Goal: Task Accomplishment & Management: Manage account settings

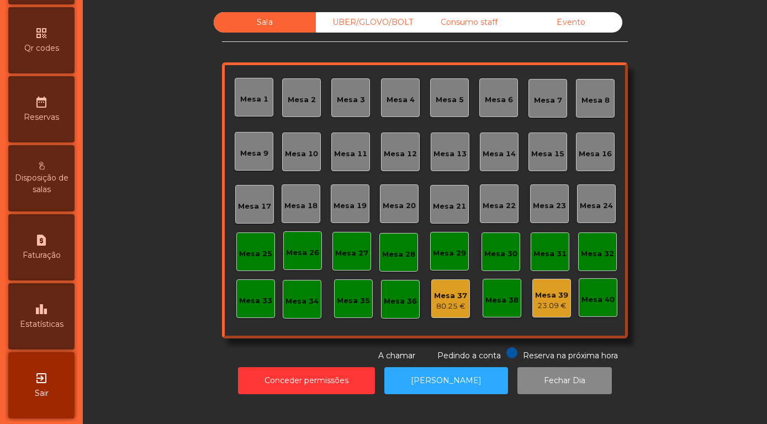
scroll to position [316, 0]
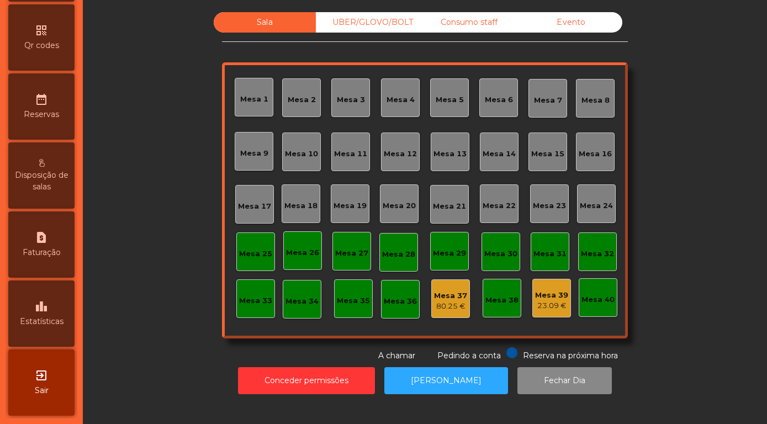
click at [41, 315] on div "leaderboard Estatísticas" at bounding box center [41, 314] width 66 height 66
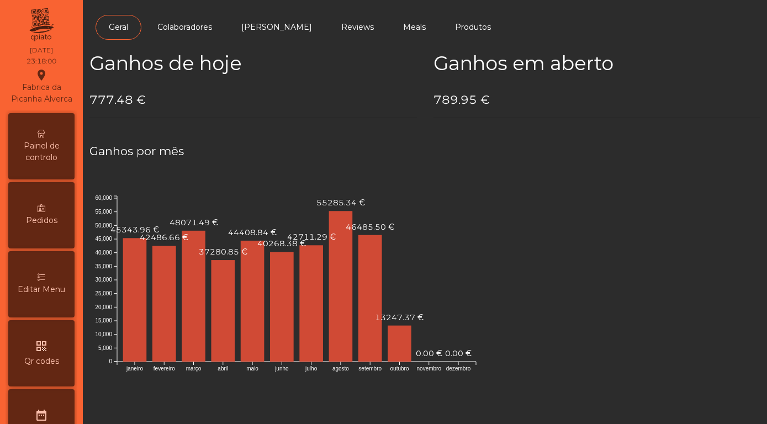
click at [39, 145] on span "Painel de controlo" at bounding box center [41, 151] width 61 height 23
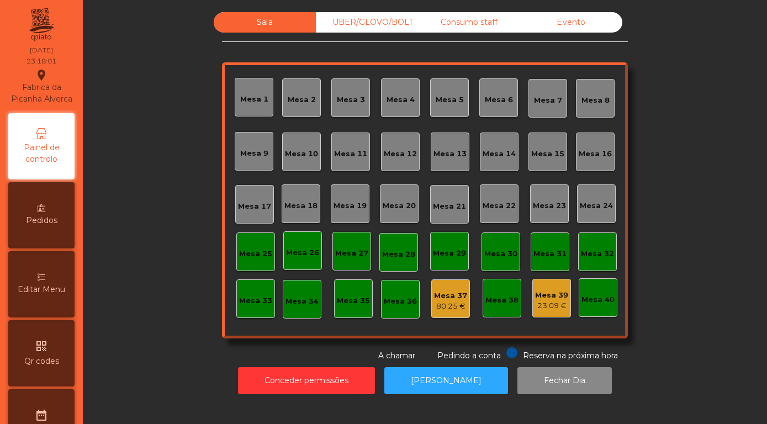
click at [580, 33] on div "Evento" at bounding box center [571, 22] width 102 height 20
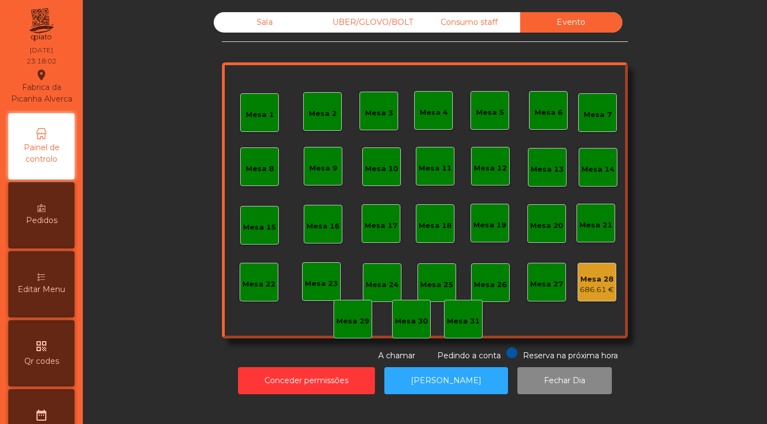
click at [607, 296] on div "686.61 €" at bounding box center [597, 290] width 34 height 11
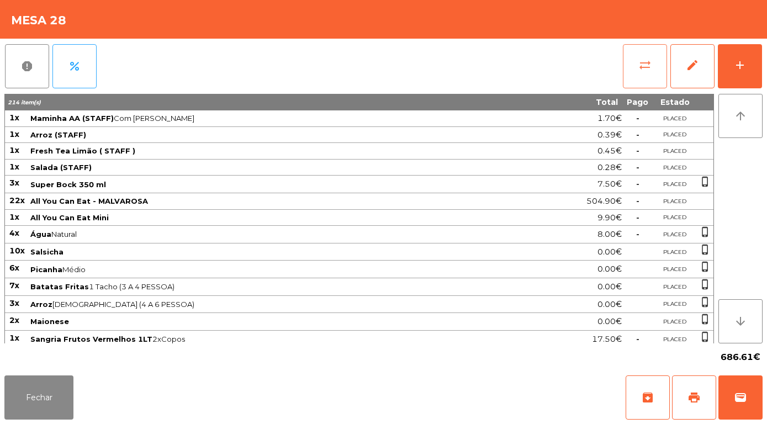
click at [642, 76] on button "sync_alt" at bounding box center [645, 66] width 44 height 44
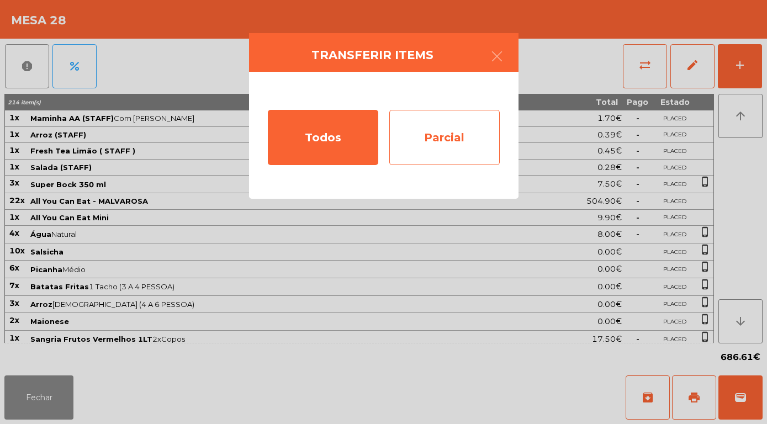
click at [462, 135] on div "Parcial" at bounding box center [444, 137] width 110 height 55
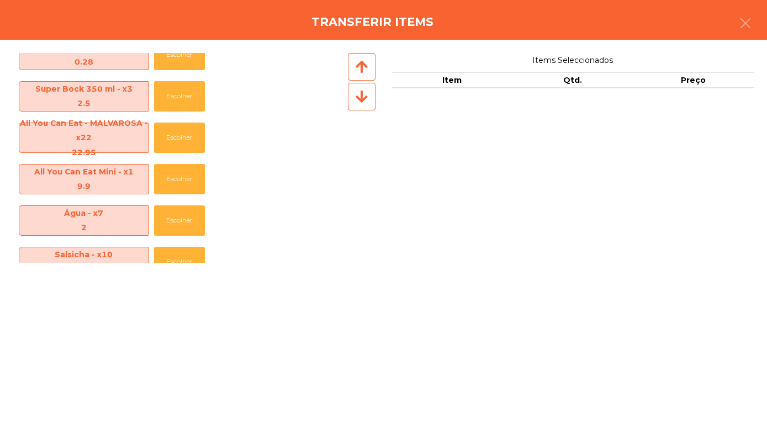
scroll to position [146, 0]
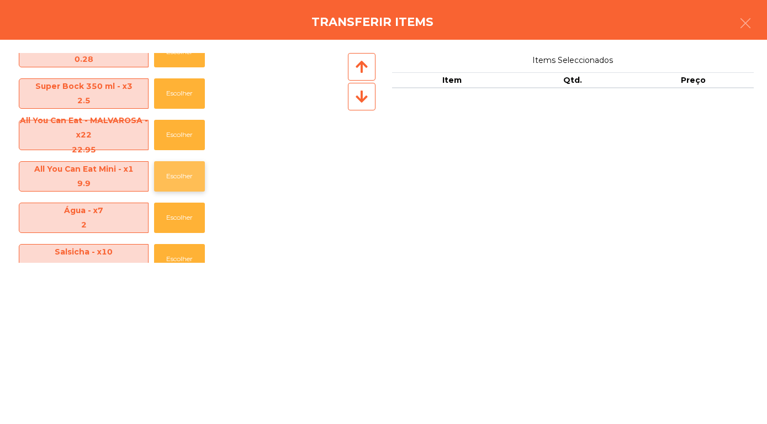
click at [174, 185] on button "Escolher" at bounding box center [179, 176] width 51 height 30
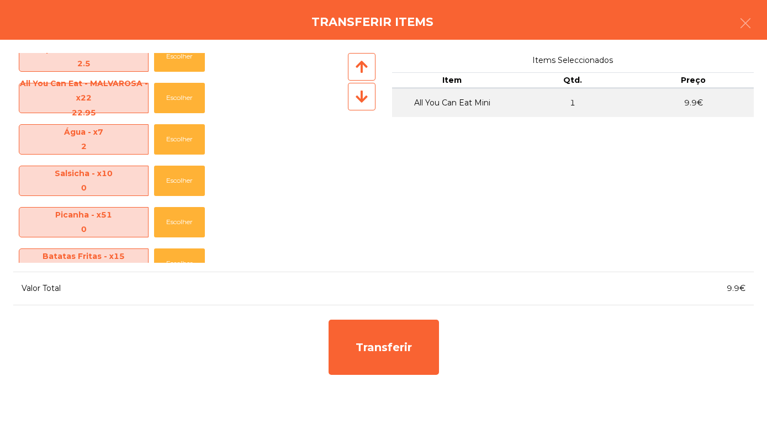
scroll to position [149, 0]
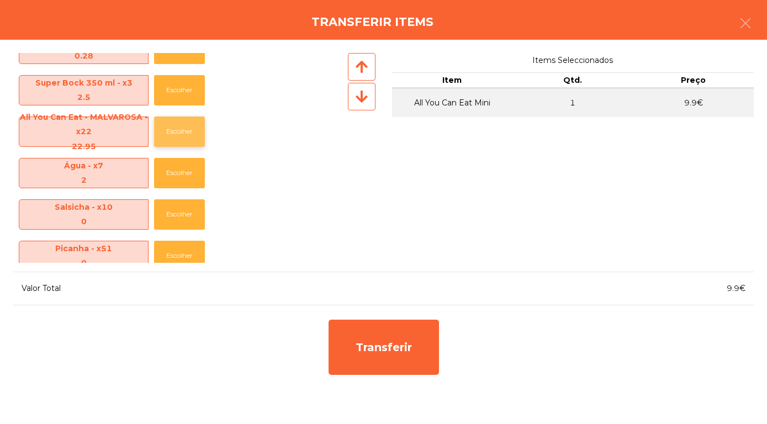
click at [186, 130] on button "Escolher" at bounding box center [179, 132] width 51 height 30
click at [187, 126] on button "Escolher" at bounding box center [179, 132] width 51 height 30
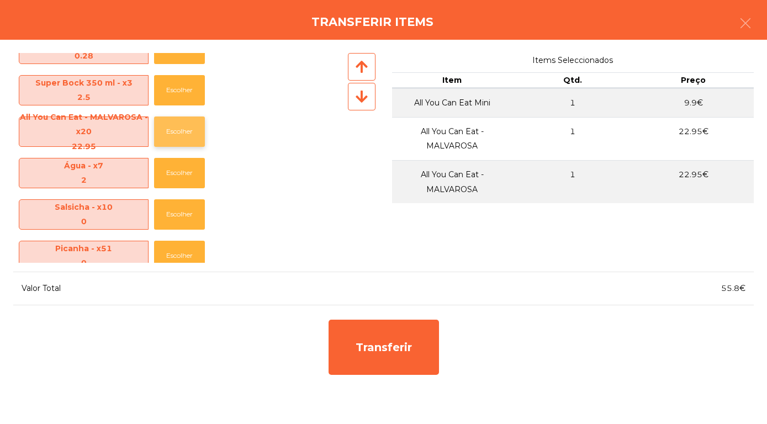
click at [184, 128] on button "Escolher" at bounding box center [179, 132] width 51 height 30
click at [189, 127] on button "Escolher" at bounding box center [179, 132] width 51 height 30
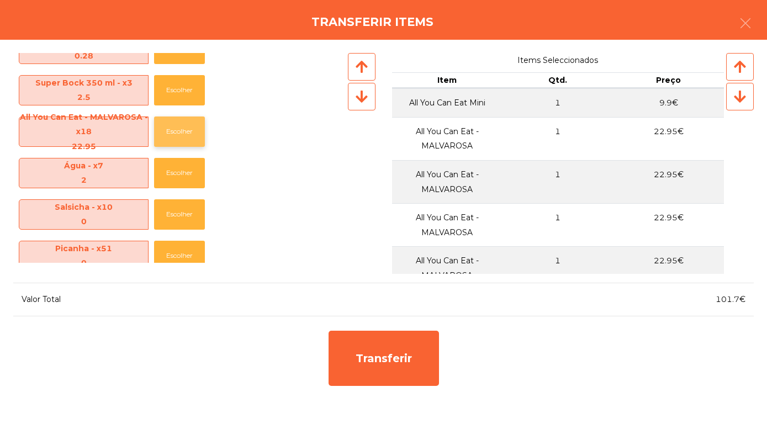
click at [189, 127] on button "Escolher" at bounding box center [179, 132] width 51 height 30
click at [189, 128] on button "Escolher" at bounding box center [179, 132] width 51 height 30
click at [194, 131] on button "Escolher" at bounding box center [179, 132] width 51 height 30
click at [189, 129] on button "Escolher" at bounding box center [179, 132] width 51 height 30
click at [188, 127] on button "Escolher" at bounding box center [179, 132] width 51 height 30
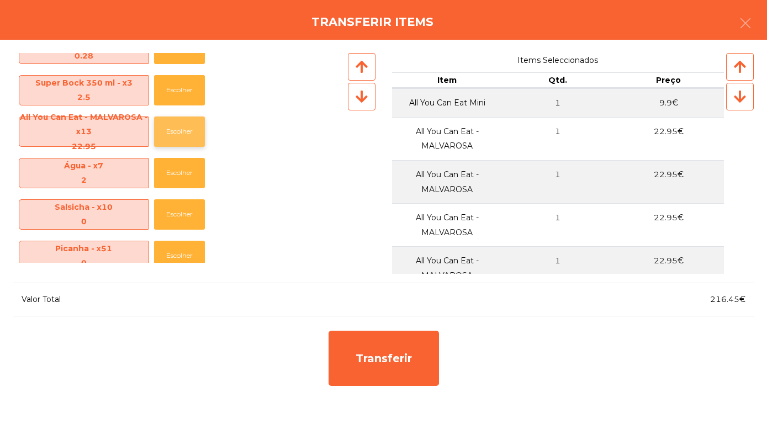
click at [186, 130] on button "Escolher" at bounding box center [179, 132] width 51 height 30
click at [181, 127] on button "Escolher" at bounding box center [179, 132] width 51 height 30
click at [183, 130] on button "Escolher" at bounding box center [179, 132] width 51 height 30
click at [180, 130] on button "Escolher" at bounding box center [179, 132] width 51 height 30
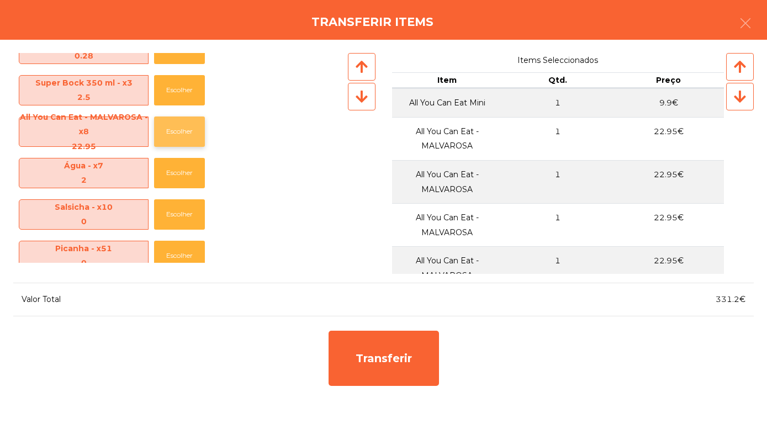
click at [180, 130] on button "Escolher" at bounding box center [179, 132] width 51 height 30
click at [181, 132] on button "Escolher" at bounding box center [179, 132] width 51 height 30
click at [186, 132] on button "Escolher" at bounding box center [179, 132] width 51 height 30
click at [189, 131] on button "Escolher" at bounding box center [179, 132] width 51 height 30
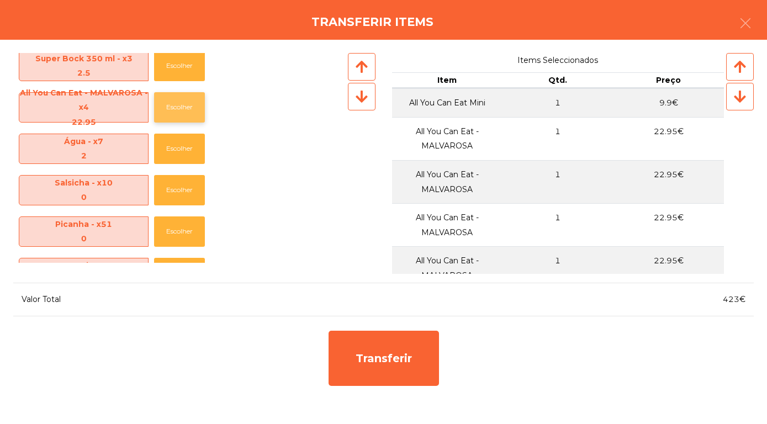
scroll to position [170, 0]
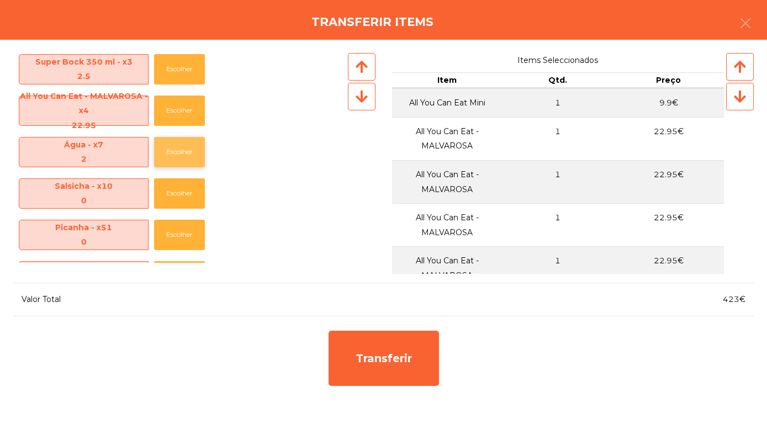
click at [181, 158] on button "Escolher" at bounding box center [179, 152] width 51 height 30
click at [180, 161] on button "Escolher" at bounding box center [179, 152] width 51 height 30
click at [185, 158] on button "Escolher" at bounding box center [179, 152] width 51 height 30
click at [178, 160] on button "Escolher" at bounding box center [179, 152] width 51 height 30
click at [182, 156] on button "Escolher" at bounding box center [179, 152] width 51 height 30
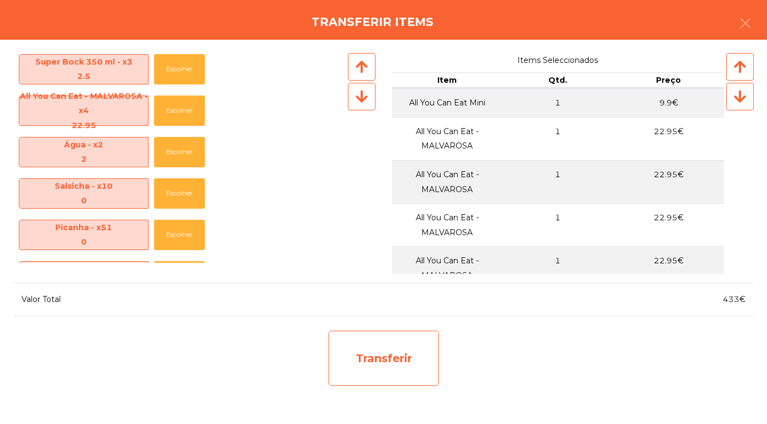
click at [388, 377] on div "Transferir" at bounding box center [384, 358] width 110 height 55
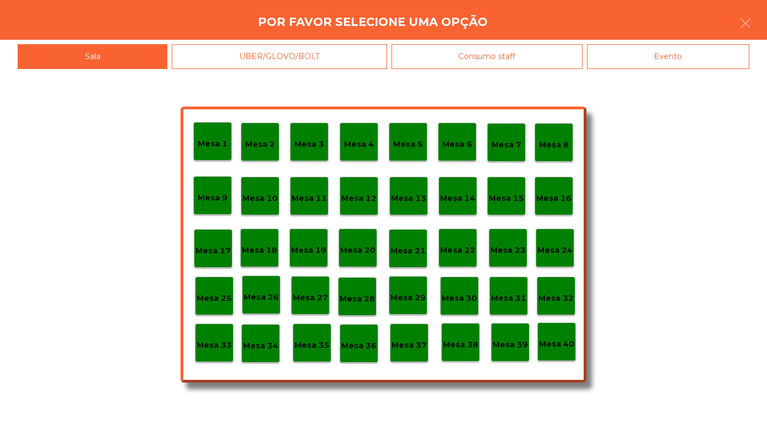
click at [451, 300] on p "Mesa 30" at bounding box center [459, 298] width 35 height 13
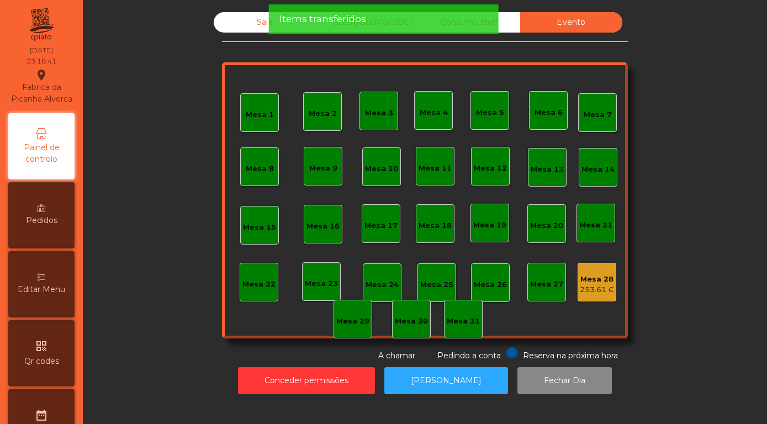
click at [250, 30] on div "Sala" at bounding box center [265, 22] width 102 height 20
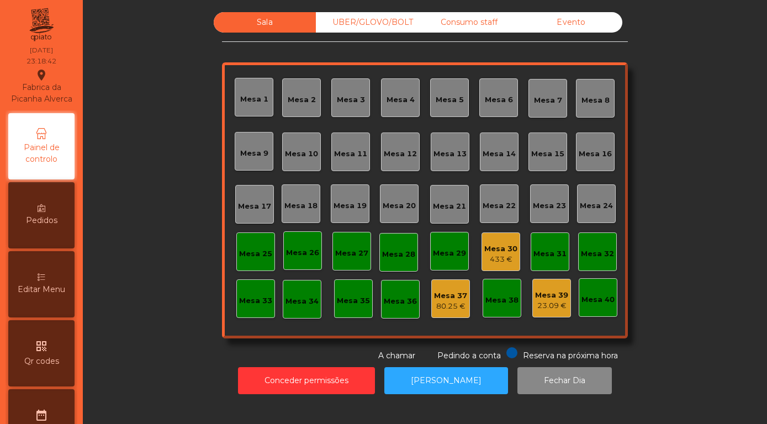
click at [501, 265] on div "433 €" at bounding box center [500, 259] width 33 height 11
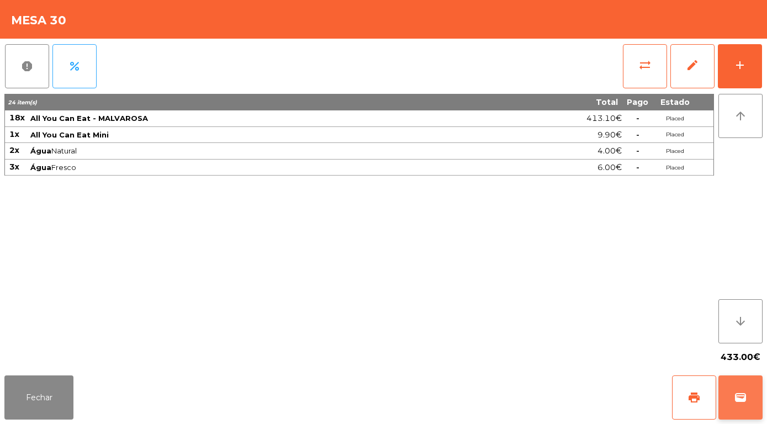
click at [746, 396] on span "wallet" at bounding box center [740, 397] width 13 height 13
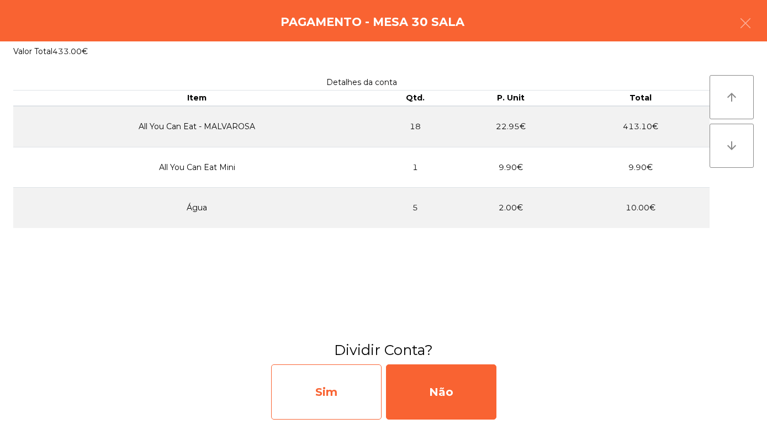
click at [308, 391] on div "Sim" at bounding box center [326, 392] width 110 height 55
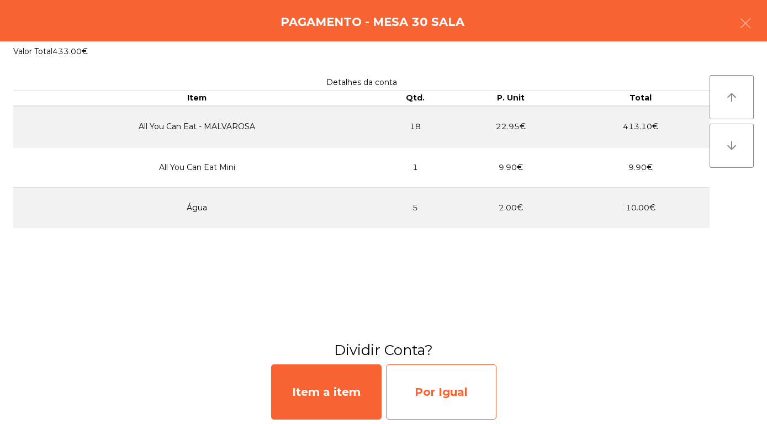
click at [459, 389] on div "Por Igual" at bounding box center [441, 392] width 110 height 55
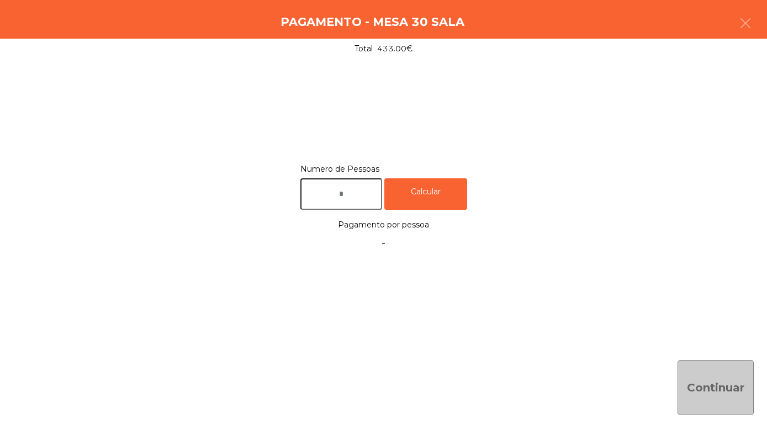
click at [360, 195] on input "text" at bounding box center [342, 193] width 82 height 31
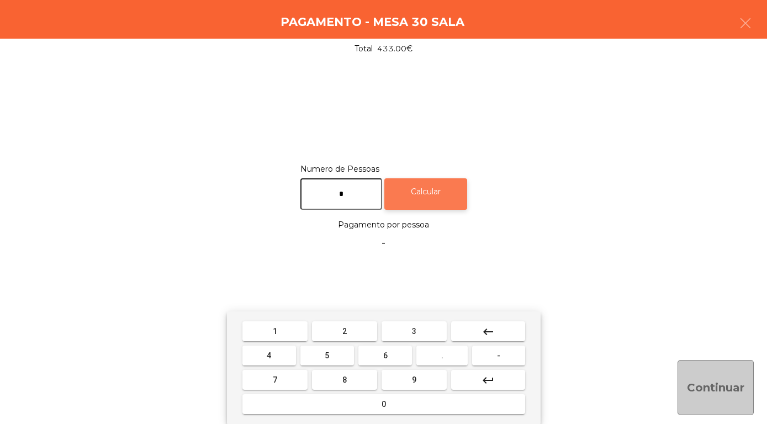
type input "*"
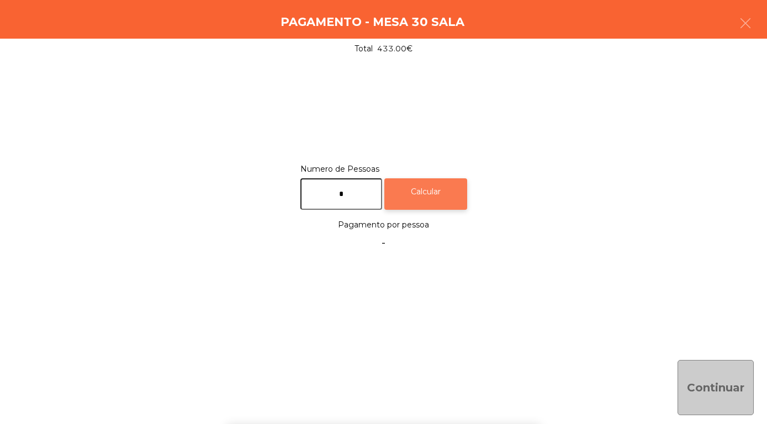
click at [447, 196] on div "Calcular" at bounding box center [425, 193] width 83 height 31
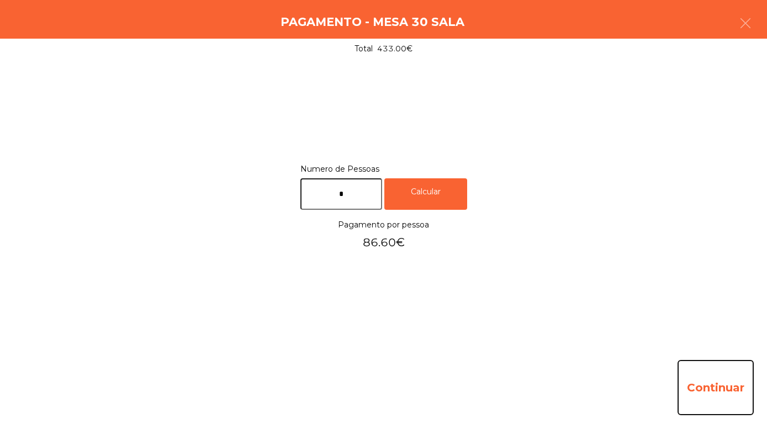
click at [715, 389] on button "Continuar" at bounding box center [716, 387] width 76 height 55
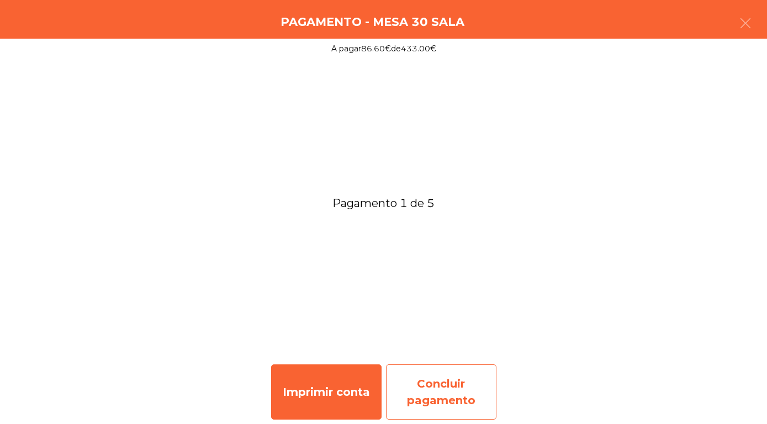
click at [460, 387] on div "Concluir pagamento" at bounding box center [441, 392] width 110 height 55
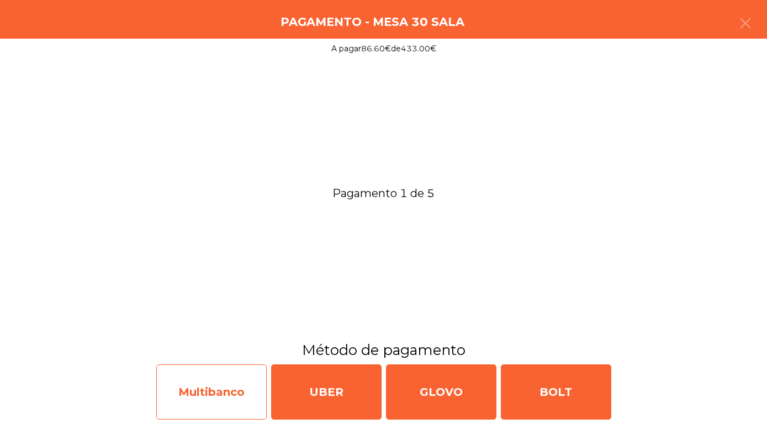
click at [224, 401] on div "Multibanco" at bounding box center [211, 392] width 110 height 55
select select "**"
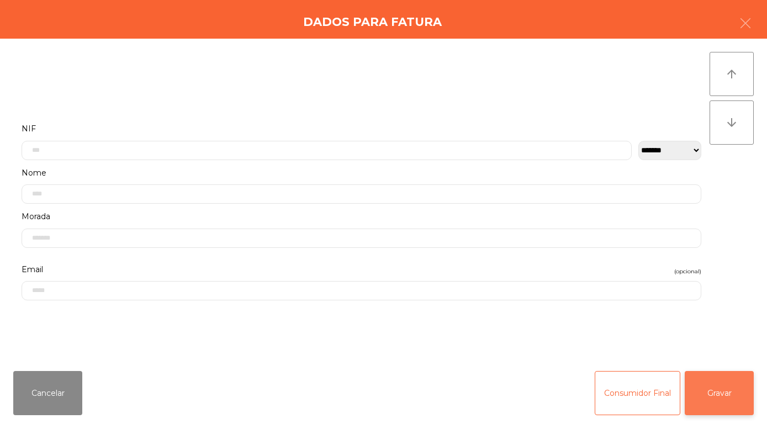
click at [730, 404] on button "Gravar" at bounding box center [719, 393] width 69 height 44
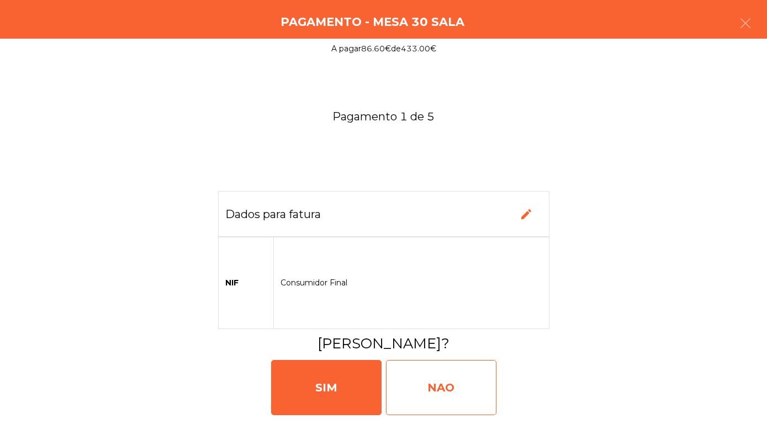
click at [445, 405] on div "NAO" at bounding box center [441, 387] width 110 height 55
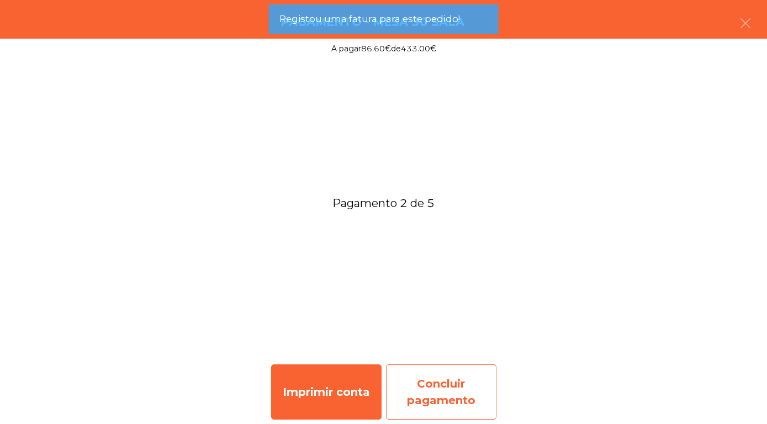
click at [455, 396] on div "Concluir pagamento" at bounding box center [441, 392] width 110 height 55
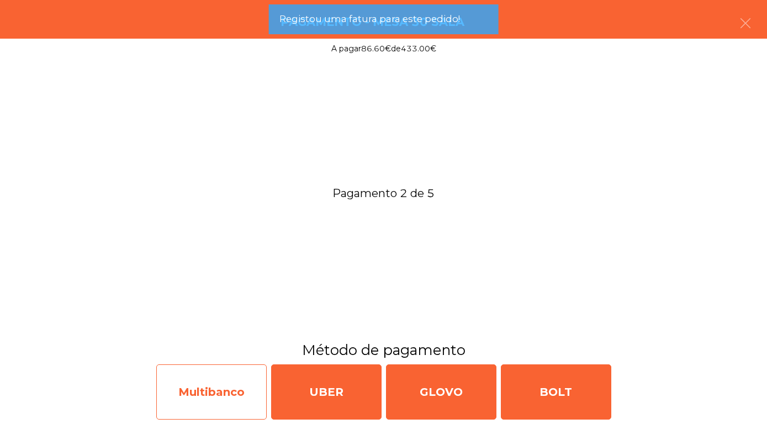
click at [218, 389] on div "Multibanco" at bounding box center [211, 392] width 110 height 55
select select "**"
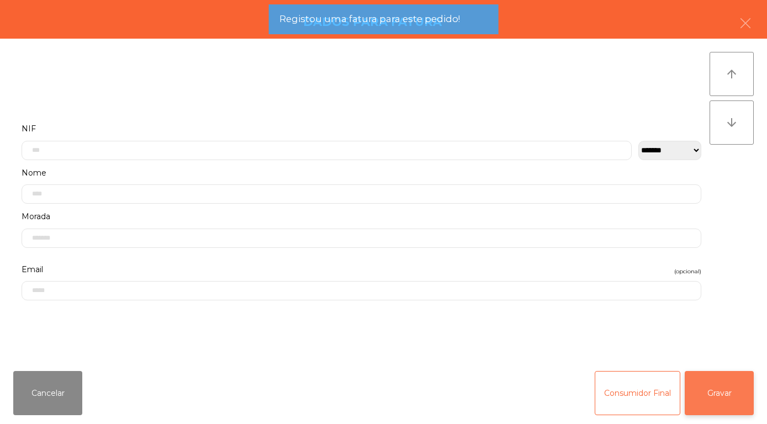
click at [728, 395] on button "Gravar" at bounding box center [719, 393] width 69 height 44
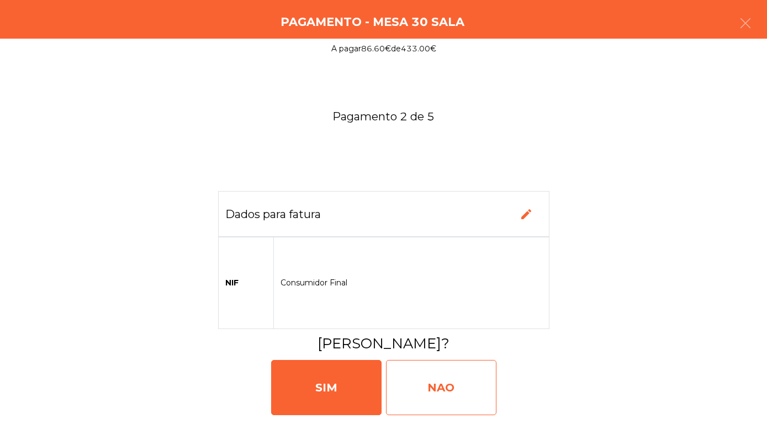
click at [459, 396] on div "NAO" at bounding box center [441, 387] width 110 height 55
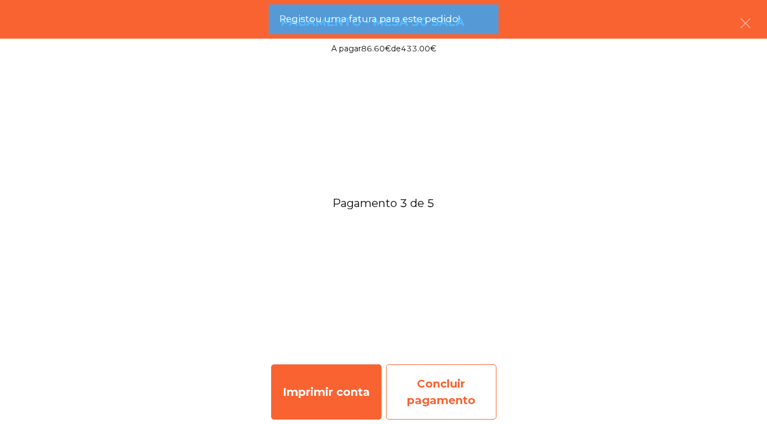
click at [446, 384] on div "Concluir pagamento" at bounding box center [441, 392] width 110 height 55
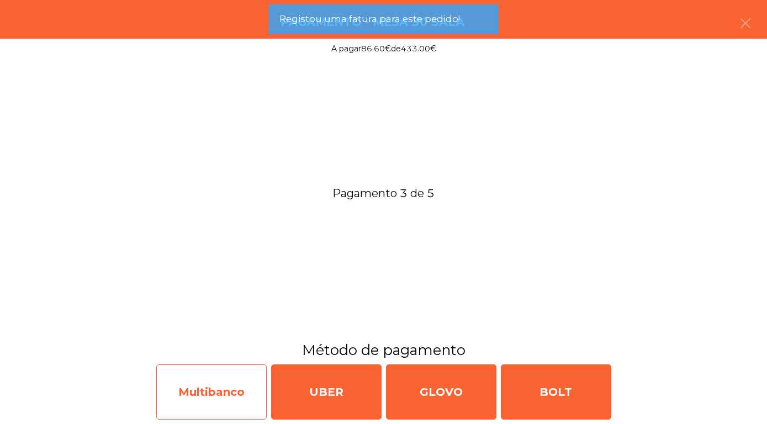
click at [219, 392] on div "Multibanco" at bounding box center [211, 392] width 110 height 55
select select "**"
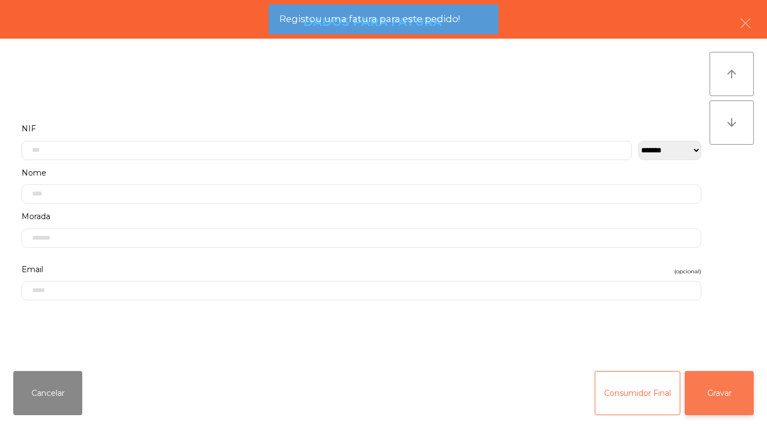
click at [736, 394] on button "Gravar" at bounding box center [719, 393] width 69 height 44
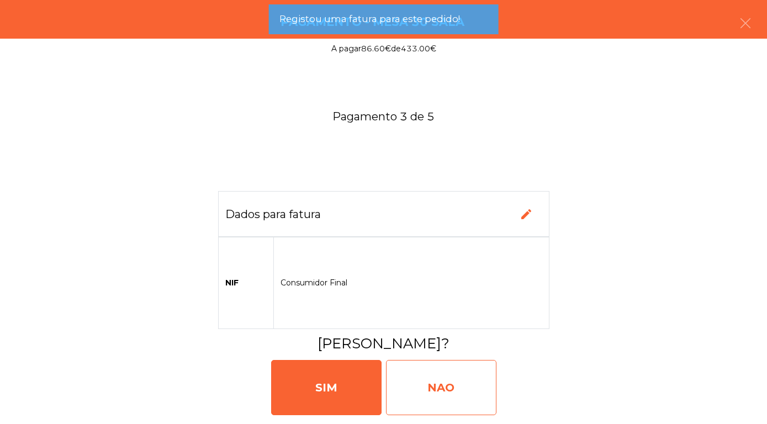
click at [455, 396] on div "NAO" at bounding box center [441, 387] width 110 height 55
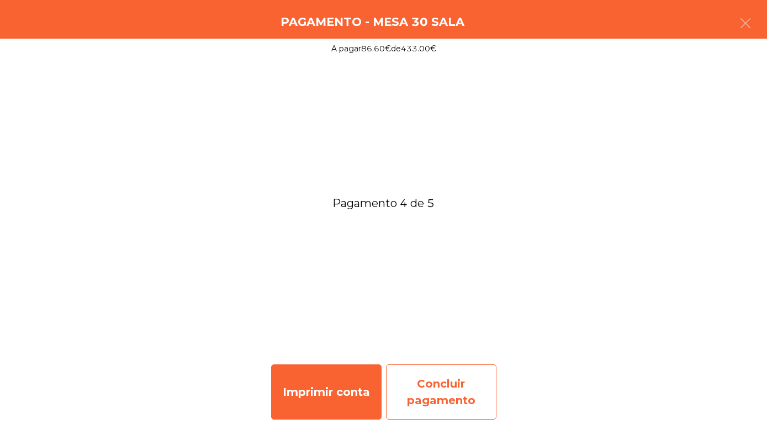
click at [437, 397] on div "Concluir pagamento" at bounding box center [441, 392] width 110 height 55
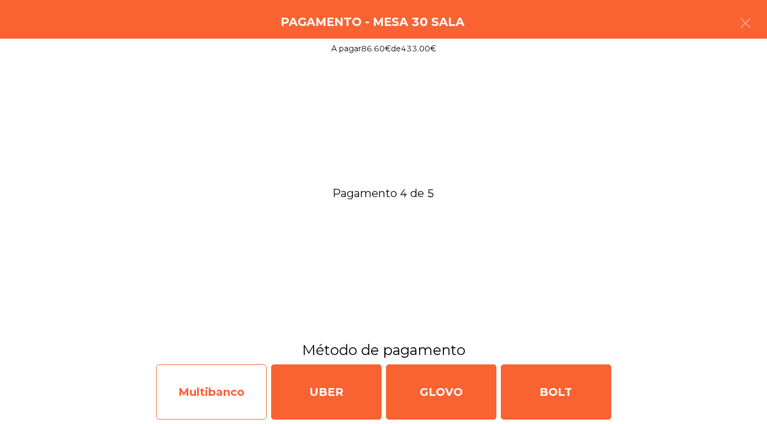
click at [219, 392] on div "Multibanco" at bounding box center [211, 392] width 110 height 55
select select "**"
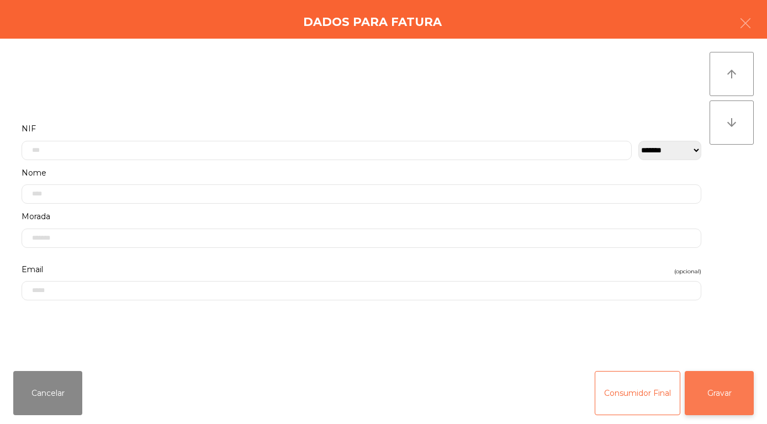
click at [727, 403] on button "Gravar" at bounding box center [719, 393] width 69 height 44
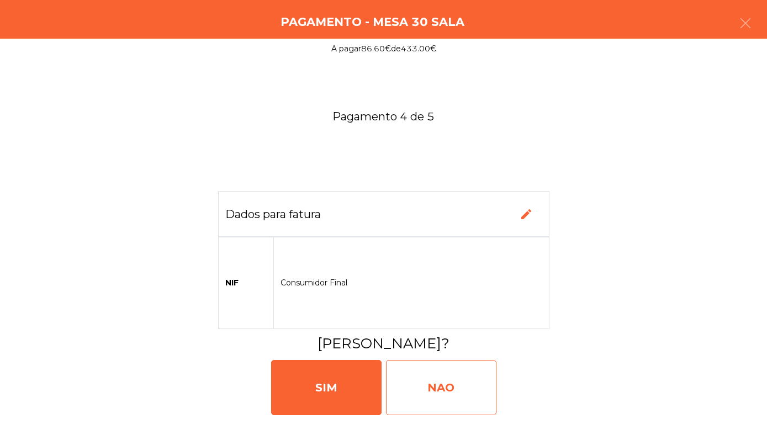
click at [436, 407] on div "NAO" at bounding box center [441, 387] width 110 height 55
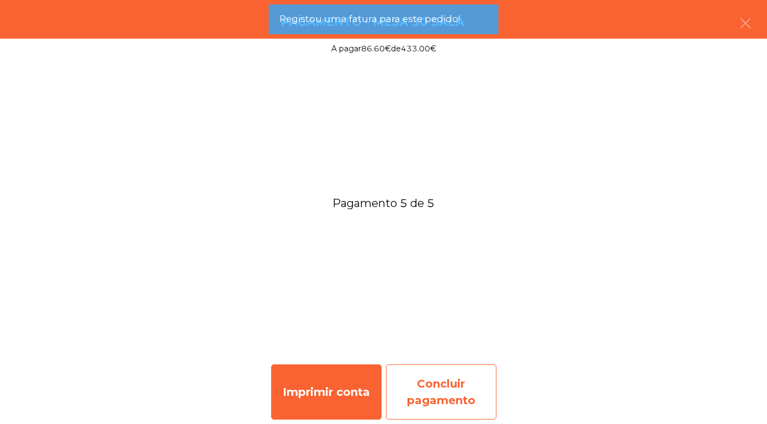
click at [442, 389] on div "Concluir pagamento" at bounding box center [441, 392] width 110 height 55
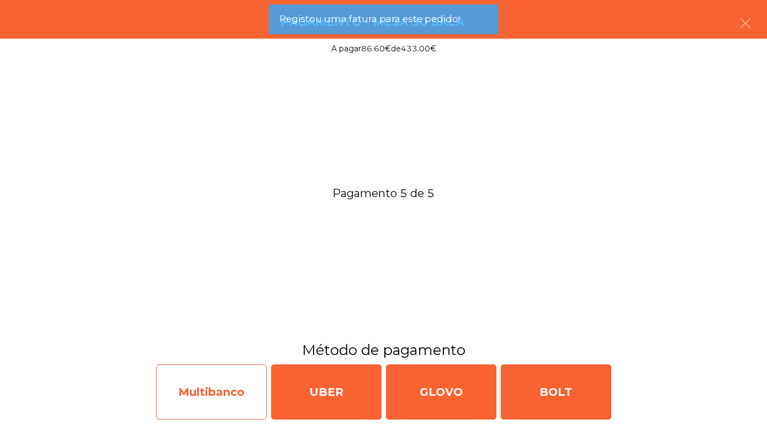
click at [221, 394] on div "Multibanco" at bounding box center [211, 392] width 110 height 55
select select "**"
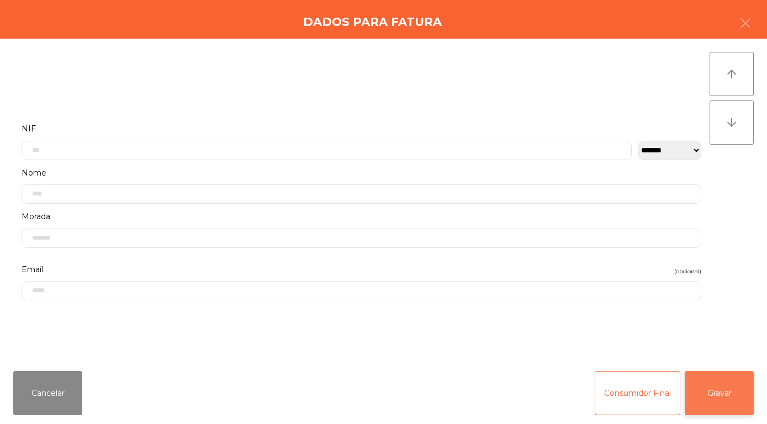
click at [734, 391] on button "Gravar" at bounding box center [719, 393] width 69 height 44
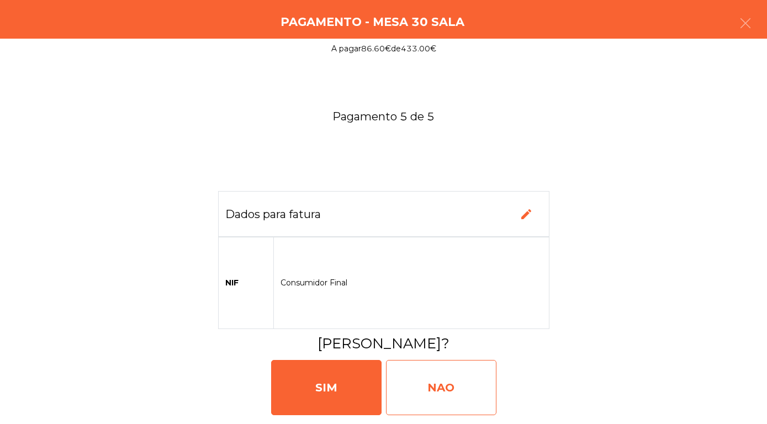
click at [440, 388] on div "NAO" at bounding box center [441, 387] width 110 height 55
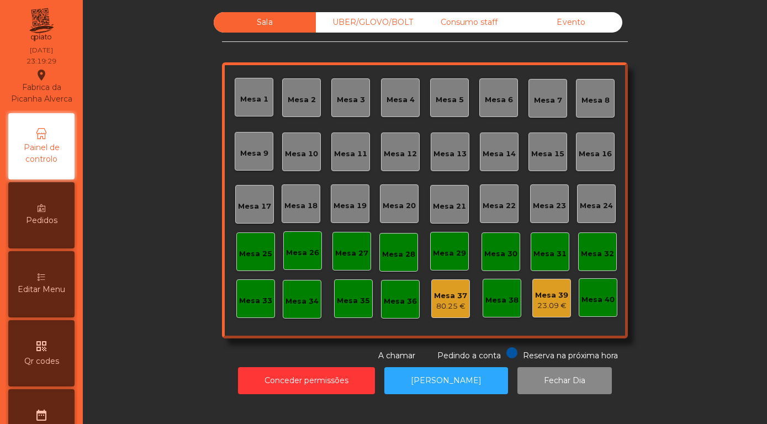
click at [577, 31] on div "Evento" at bounding box center [571, 22] width 102 height 20
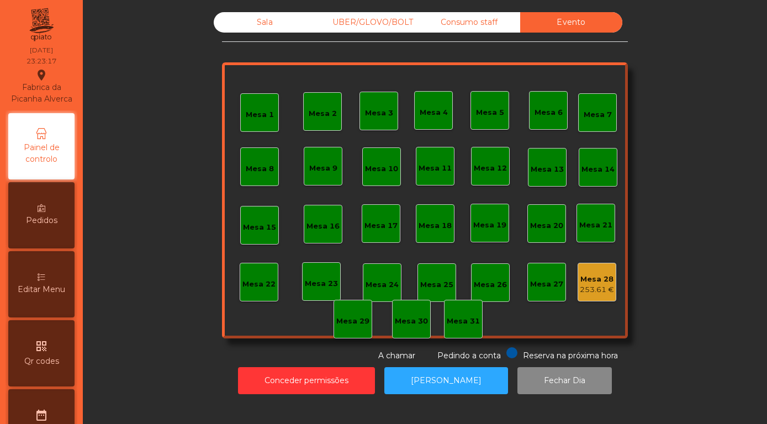
click at [596, 296] on div "253.61 €" at bounding box center [597, 290] width 34 height 11
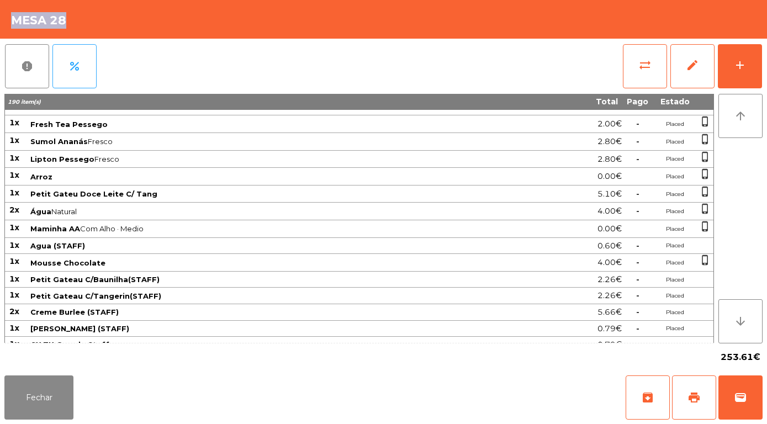
scroll to position [930, 0]
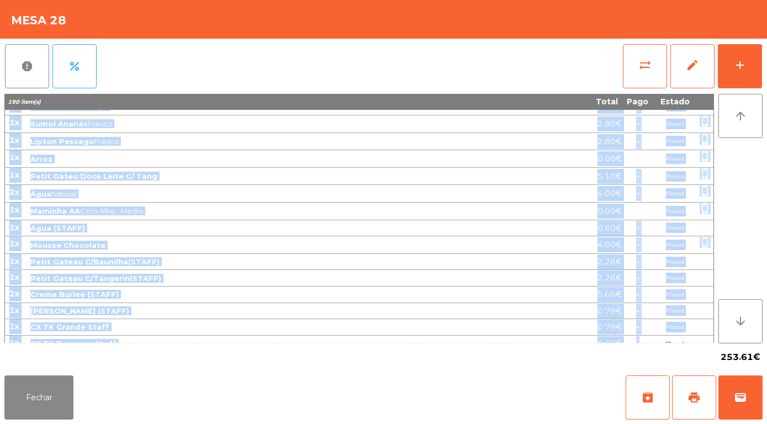
drag, startPoint x: 12, startPoint y: 118, endPoint x: 625, endPoint y: 335, distance: 650.7
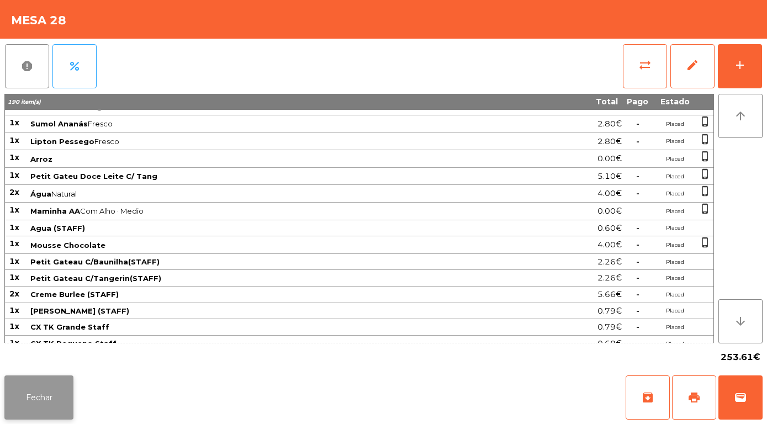
click at [20, 388] on button "Fechar" at bounding box center [38, 398] width 69 height 44
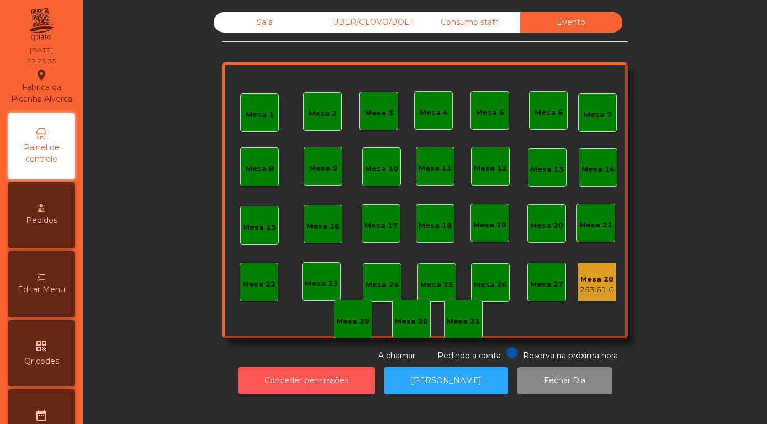
click at [322, 394] on button "Conceder permissões" at bounding box center [306, 380] width 137 height 27
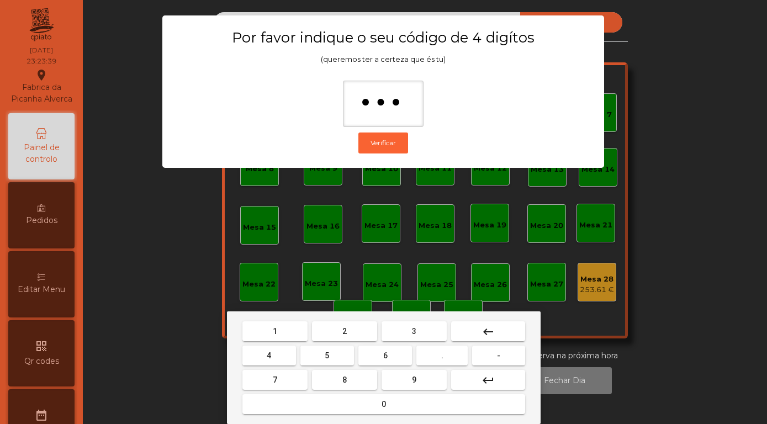
type input "****"
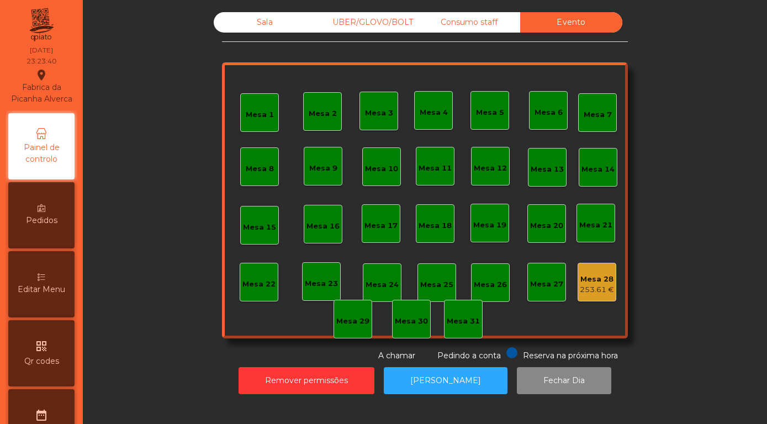
click at [597, 285] on div "Mesa 28" at bounding box center [597, 279] width 34 height 11
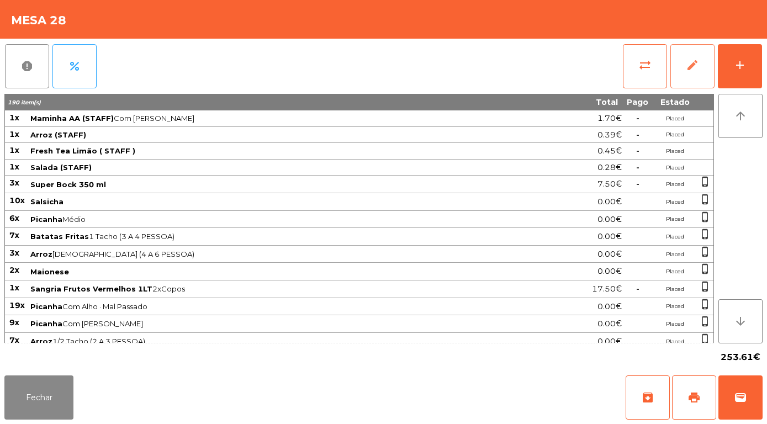
click at [700, 68] on button "edit" at bounding box center [693, 66] width 44 height 44
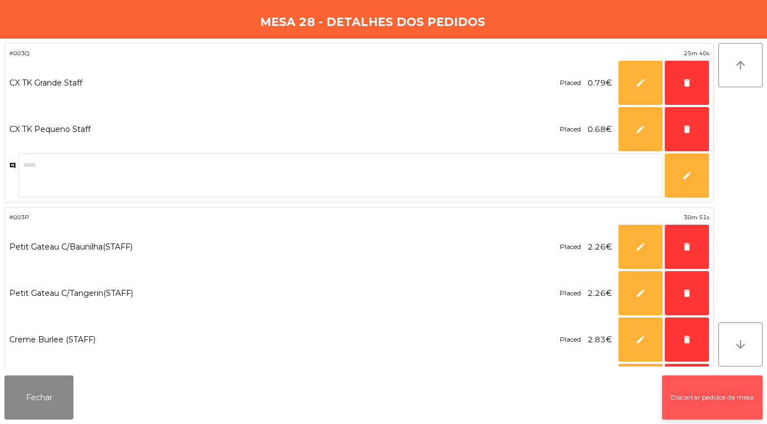
click at [731, 394] on button "Discartar pedidos da mesa" at bounding box center [712, 398] width 101 height 44
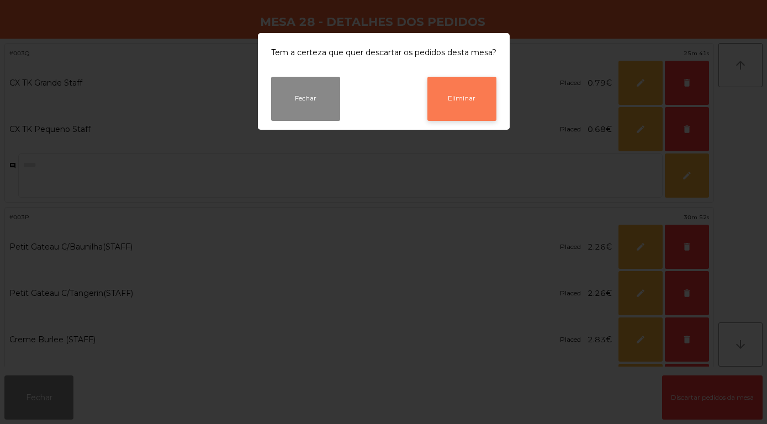
click at [483, 108] on button "Eliminar" at bounding box center [462, 99] width 69 height 44
